Goal: Task Accomplishment & Management: Manage account settings

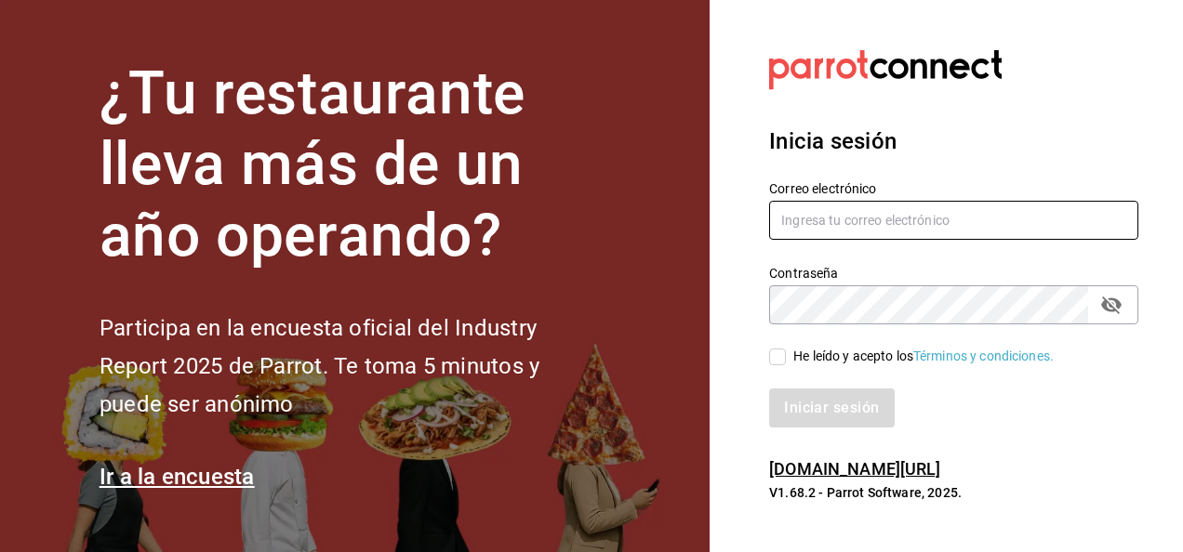
click at [859, 222] on input "text" at bounding box center [953, 220] width 369 height 39
type input "[PERSON_NAME][EMAIL_ADDRESS][PERSON_NAME][DOMAIN_NAME]"
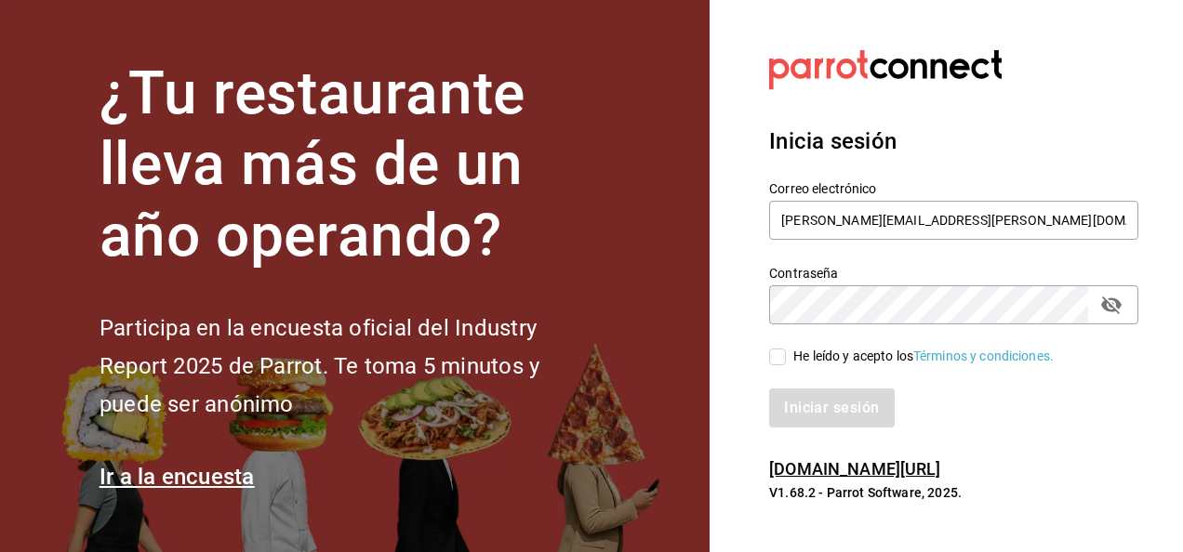
click at [783, 364] on input "He leído y acepto los Términos y condiciones." at bounding box center [777, 357] width 17 height 17
checkbox input "true"
click at [1115, 304] on icon "passwordField" at bounding box center [1111, 305] width 22 height 22
click at [858, 402] on button "Iniciar sesión" at bounding box center [832, 408] width 126 height 39
